Goal: Navigation & Orientation: Understand site structure

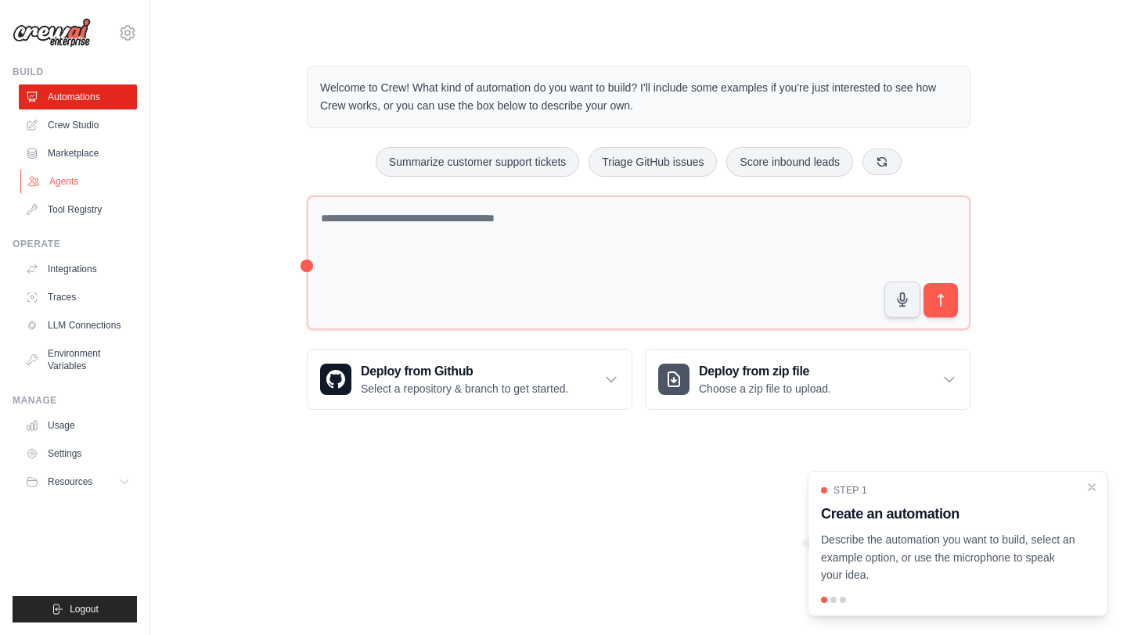
click at [49, 182] on link "Agents" at bounding box center [79, 181] width 118 height 25
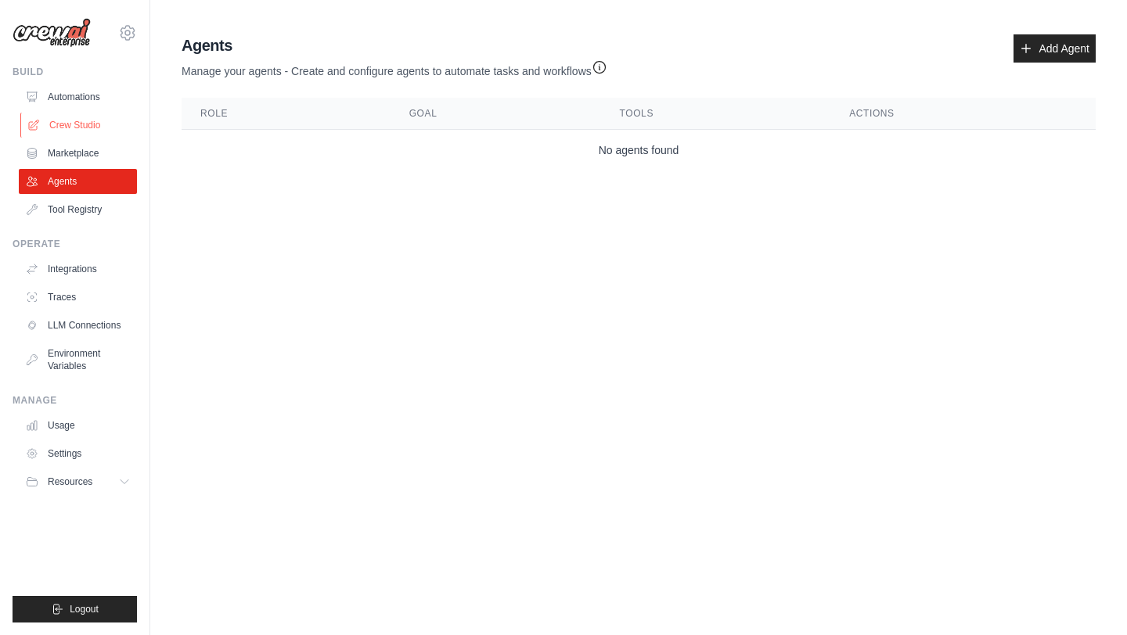
click at [78, 116] on link "Crew Studio" at bounding box center [79, 125] width 118 height 25
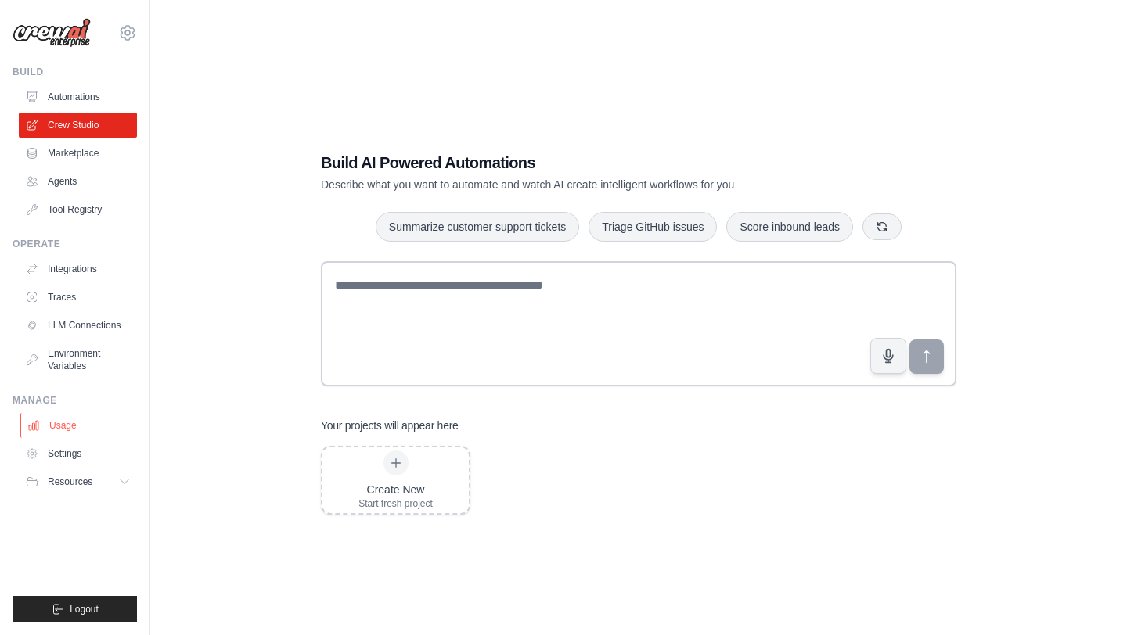
click at [61, 433] on link "Usage" at bounding box center [79, 425] width 118 height 25
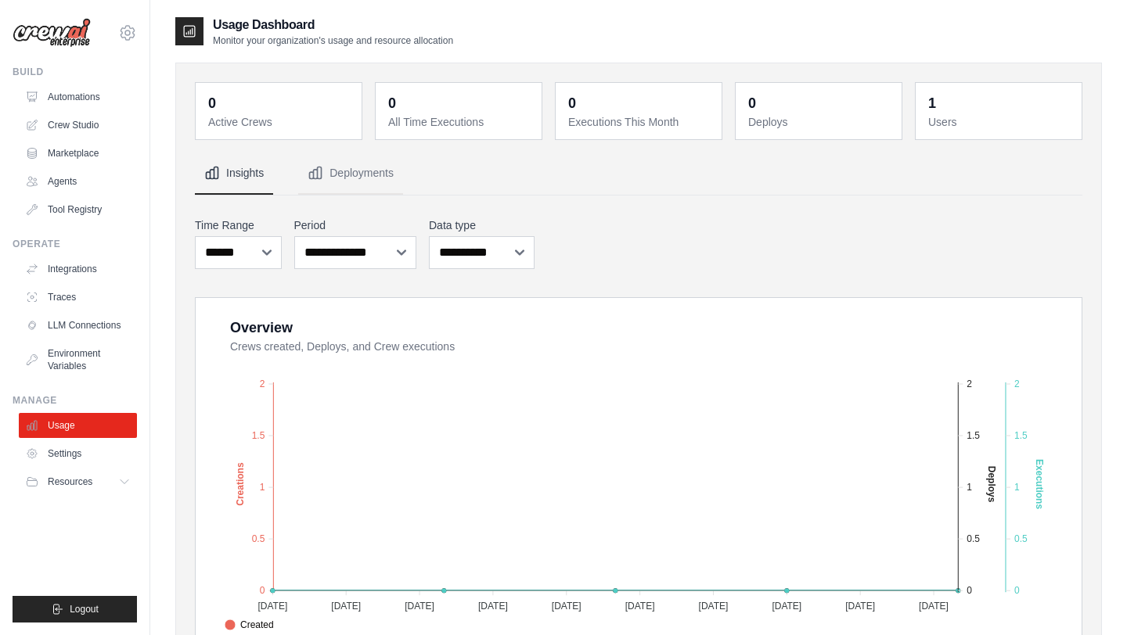
click at [52, 45] on img at bounding box center [52, 33] width 78 height 30
click at [73, 34] on img at bounding box center [52, 33] width 78 height 30
click at [59, 85] on link "Automations" at bounding box center [79, 97] width 118 height 25
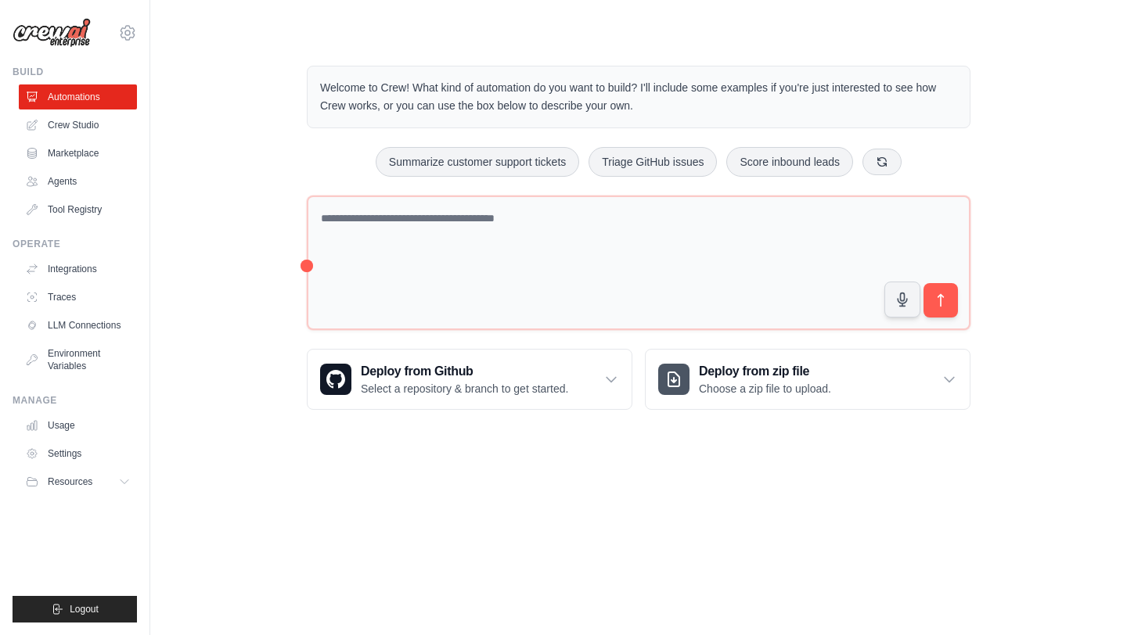
click at [68, 167] on ul "Automations Crew Studio Marketplace Agents Tool Registry" at bounding box center [78, 154] width 118 height 138
click at [77, 156] on link "Marketplace" at bounding box center [79, 153] width 118 height 25
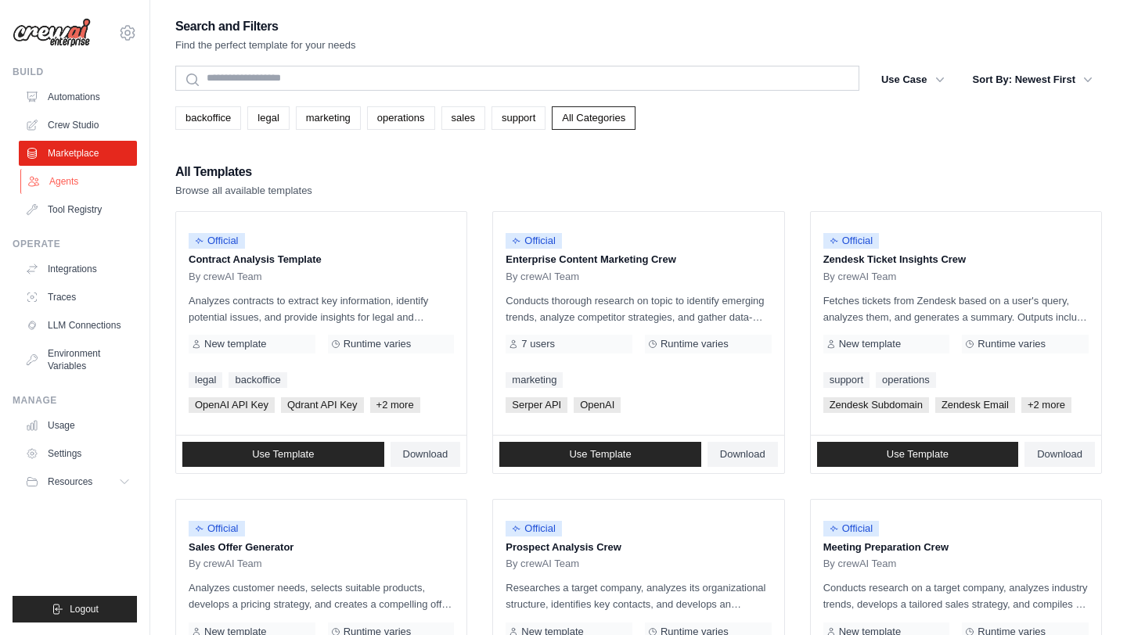
click at [58, 184] on link "Agents" at bounding box center [79, 181] width 118 height 25
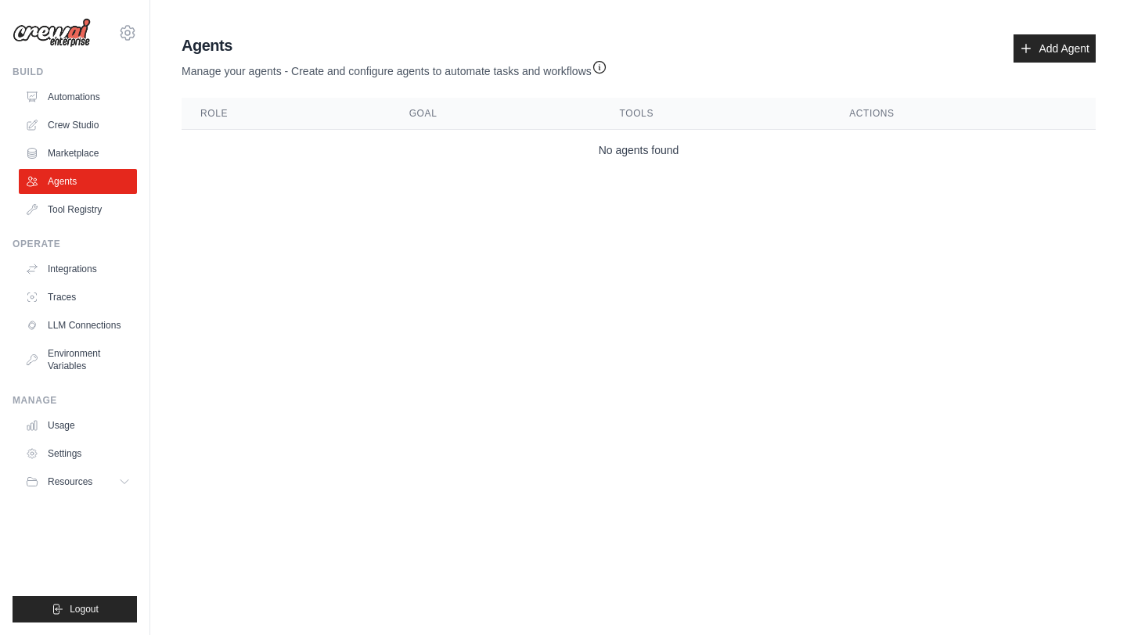
click at [227, 92] on div "Agents Manage your agents - Create and configure agents to automate tasks and w…" at bounding box center [638, 102] width 926 height 149
click at [96, 212] on link "Tool Registry" at bounding box center [79, 209] width 118 height 25
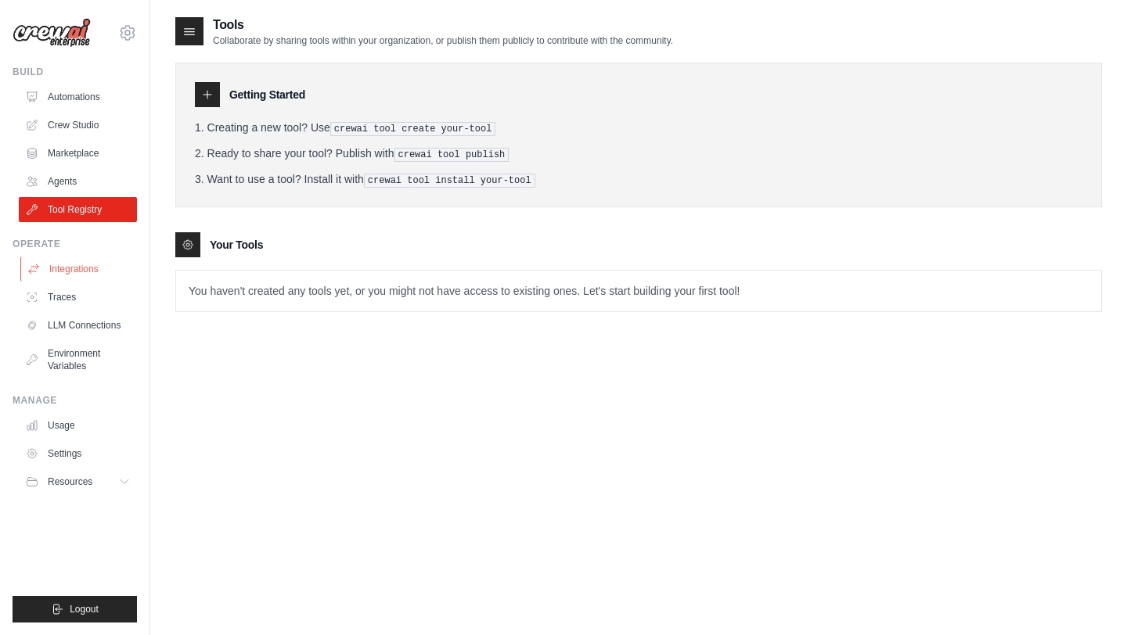
click at [104, 266] on link "Integrations" at bounding box center [79, 269] width 118 height 25
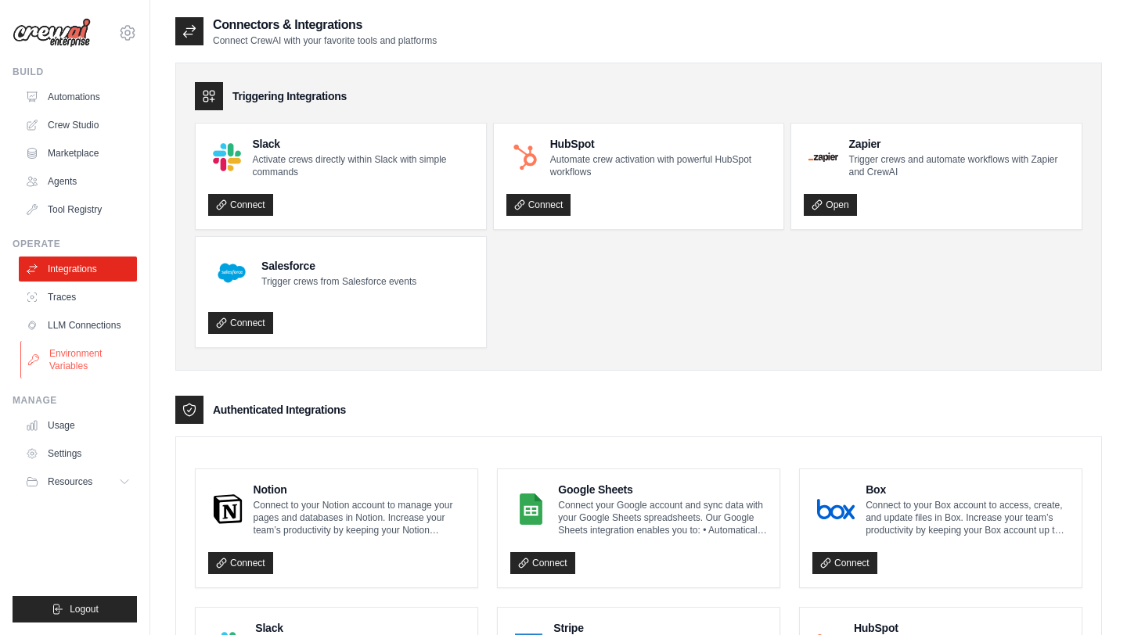
click at [38, 359] on icon at bounding box center [34, 360] width 10 height 10
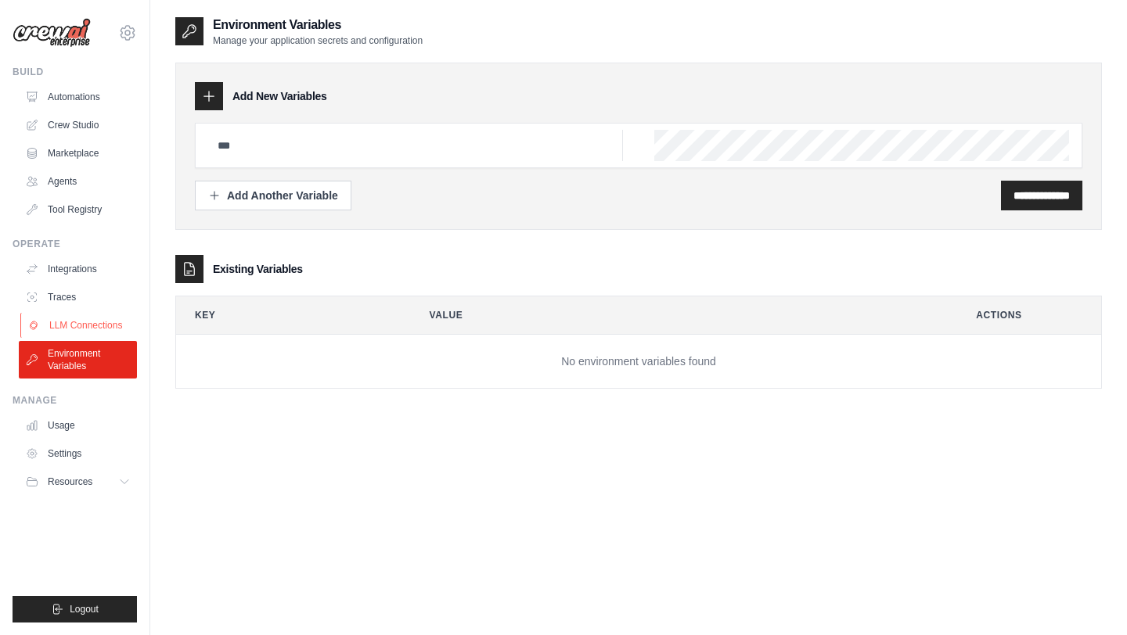
click at [63, 315] on link "LLM Connections" at bounding box center [79, 325] width 118 height 25
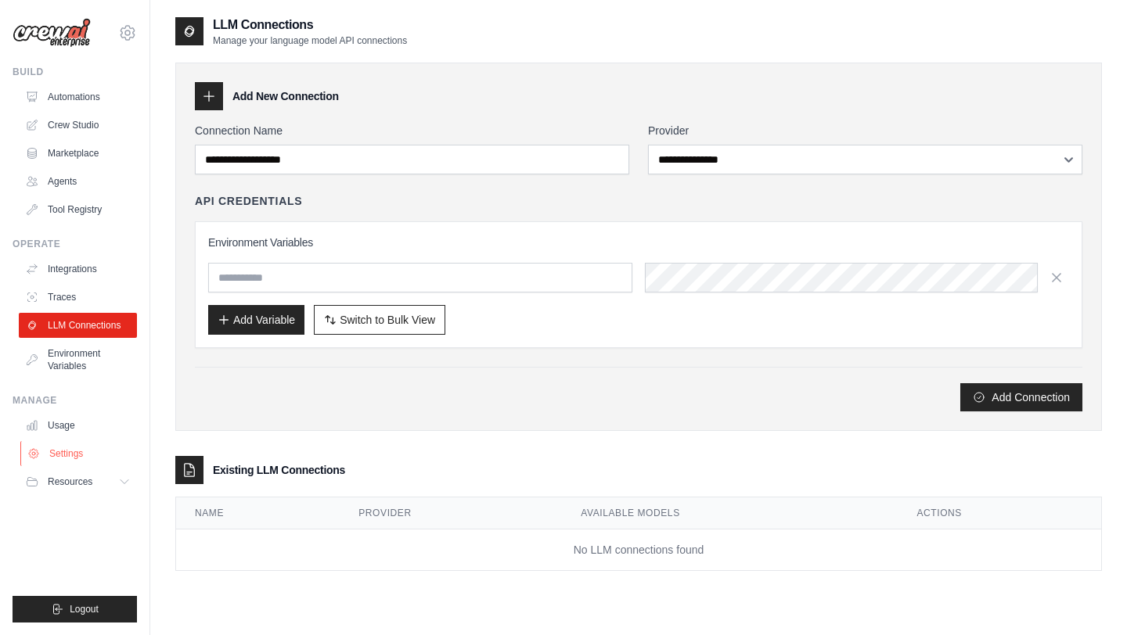
click at [48, 453] on link "Settings" at bounding box center [79, 453] width 118 height 25
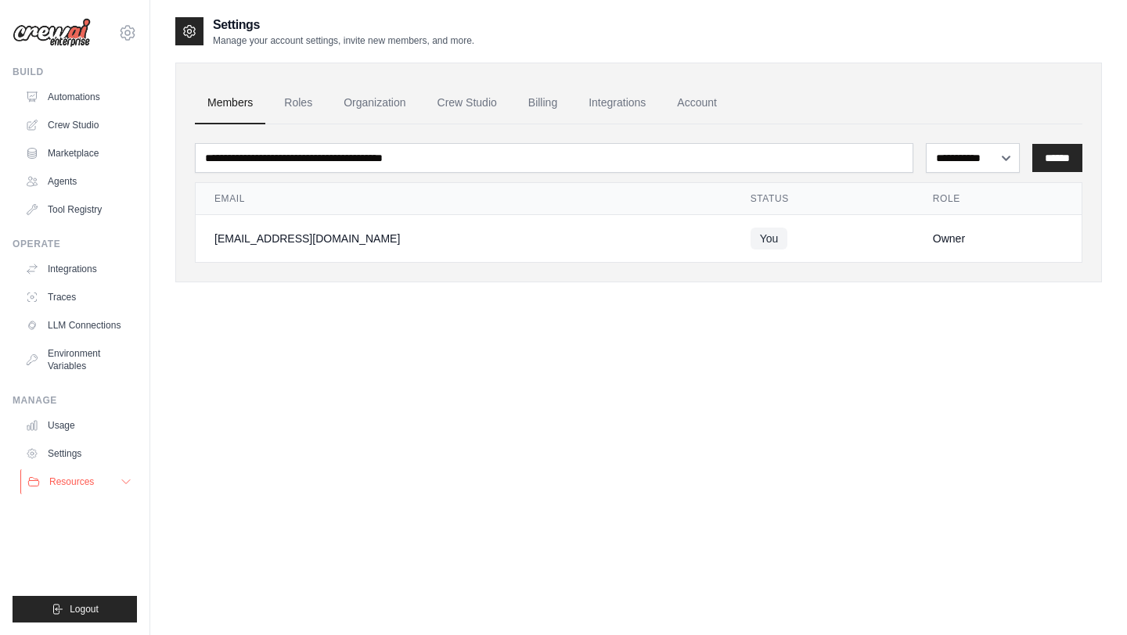
click at [48, 482] on div "Resources" at bounding box center [60, 482] width 67 height 13
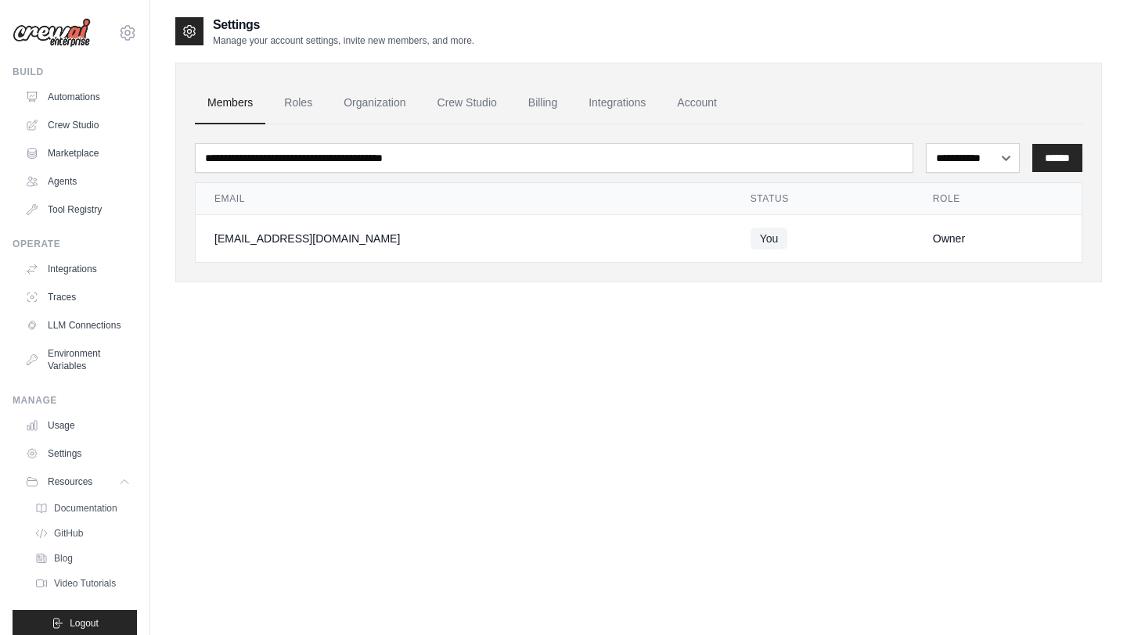
scroll to position [14, 0]
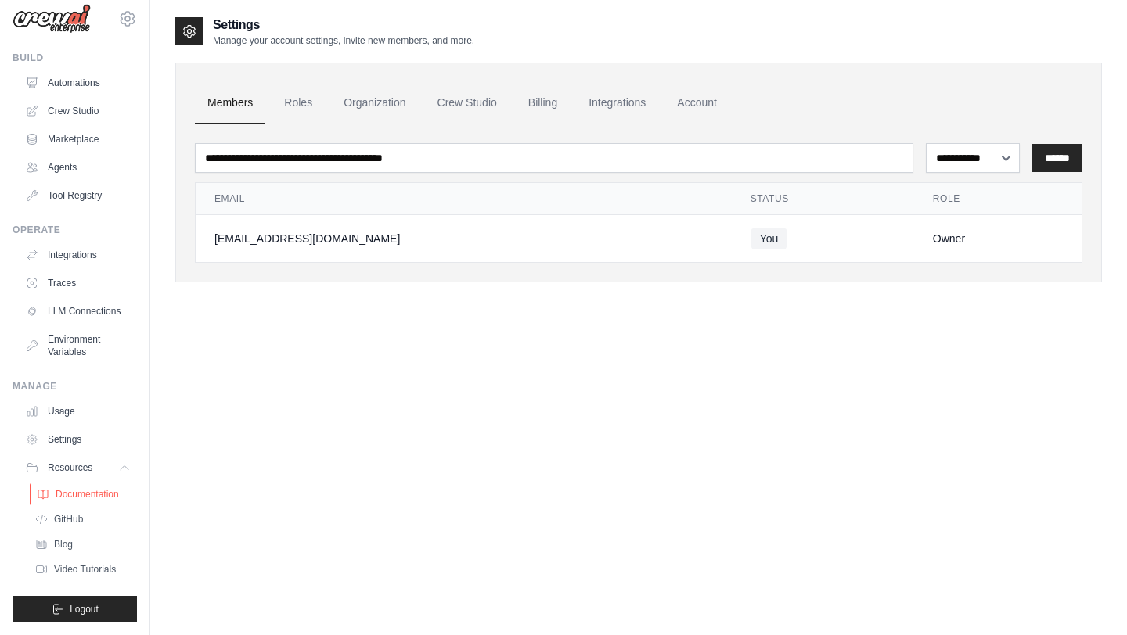
click at [74, 487] on link "Documentation" at bounding box center [84, 495] width 109 height 22
click at [66, 261] on link "Integrations" at bounding box center [79, 255] width 118 height 25
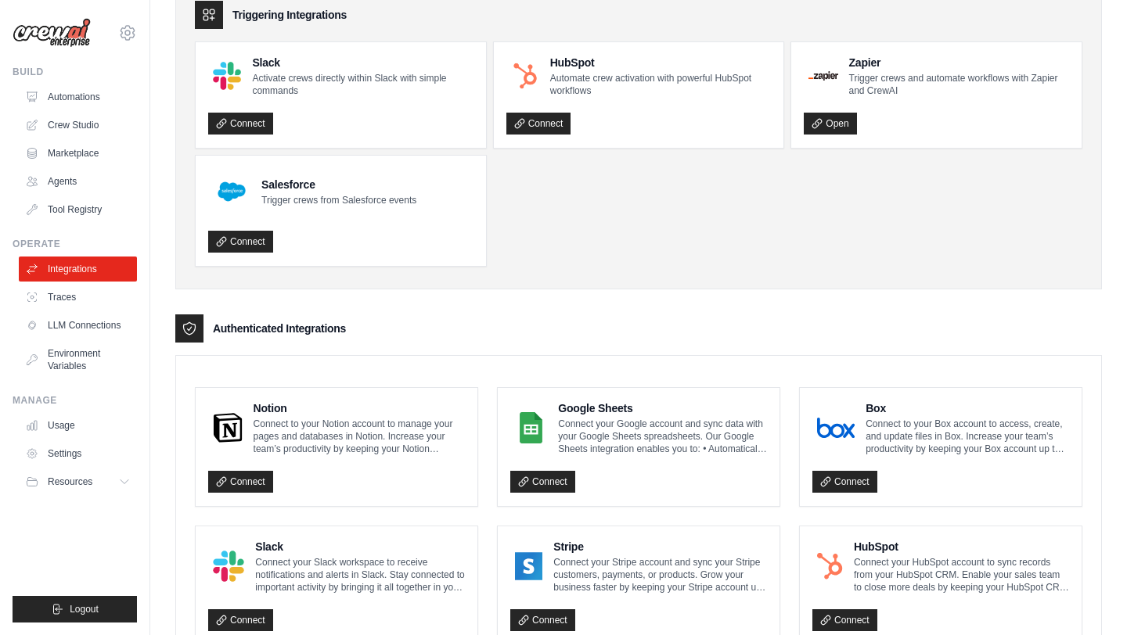
scroll to position [255, 0]
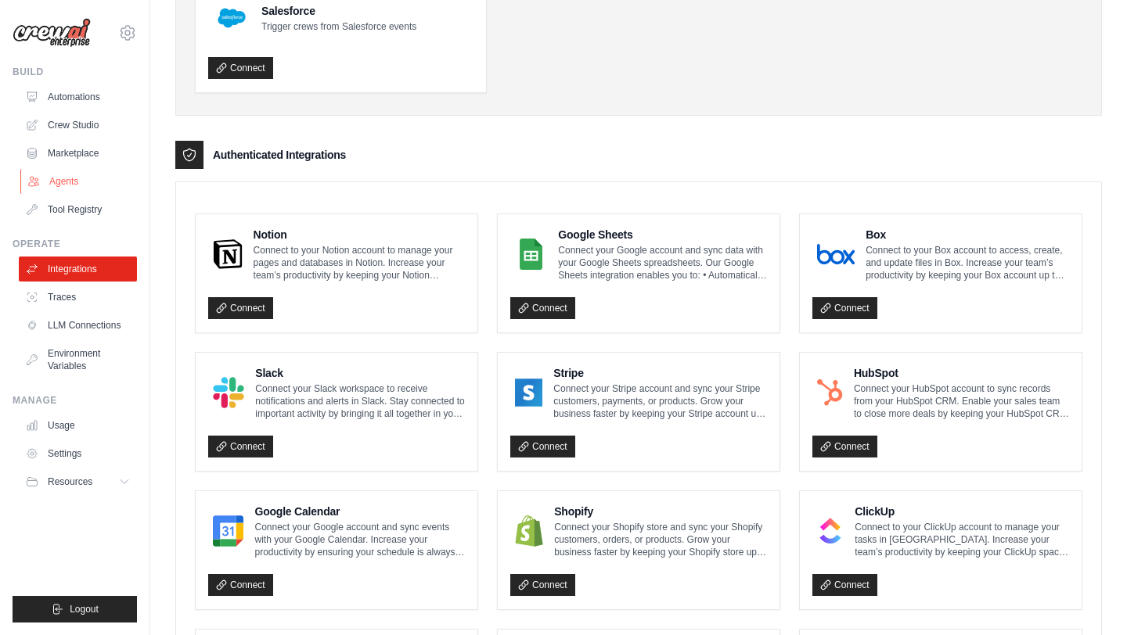
click at [53, 183] on link "Agents" at bounding box center [79, 181] width 118 height 25
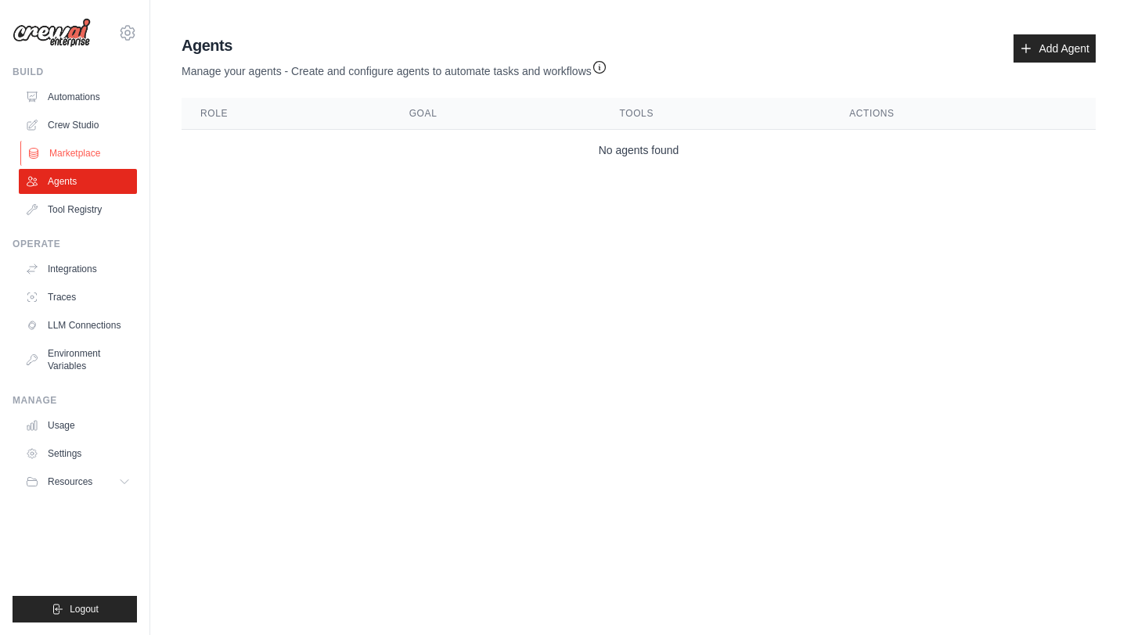
click at [99, 147] on link "Marketplace" at bounding box center [79, 153] width 118 height 25
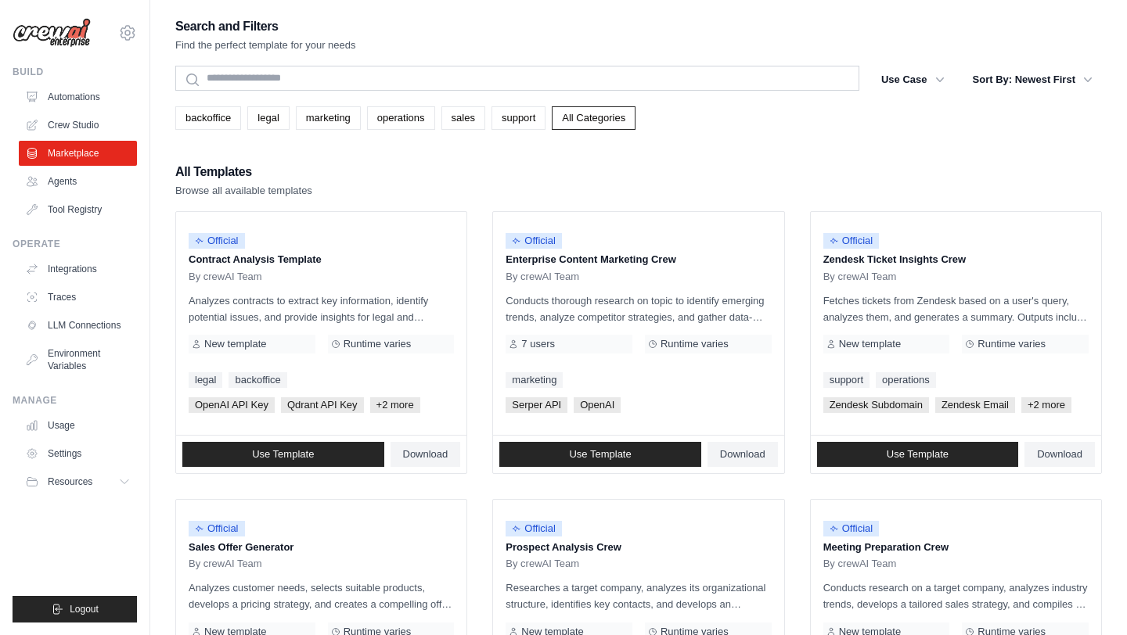
click at [101, 81] on div "Build Automations Crew Studio Marketplace Agents" at bounding box center [75, 144] width 124 height 156
click at [90, 98] on link "Automations" at bounding box center [79, 97] width 118 height 25
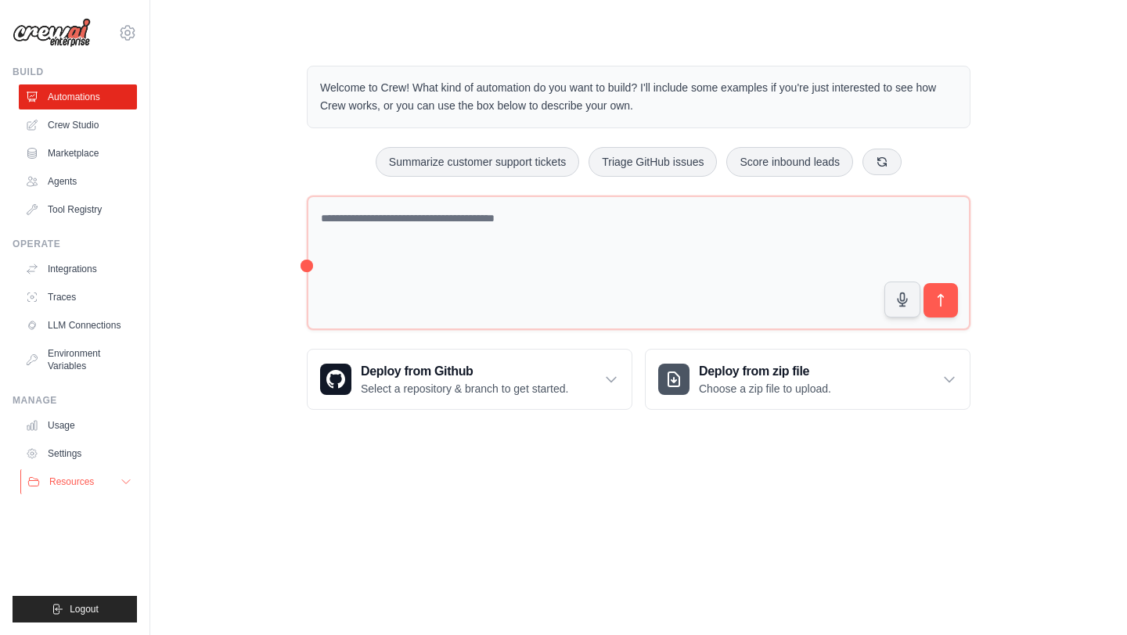
click at [59, 487] on span "Resources" at bounding box center [71, 482] width 45 height 13
